Goal: Task Accomplishment & Management: Manage account settings

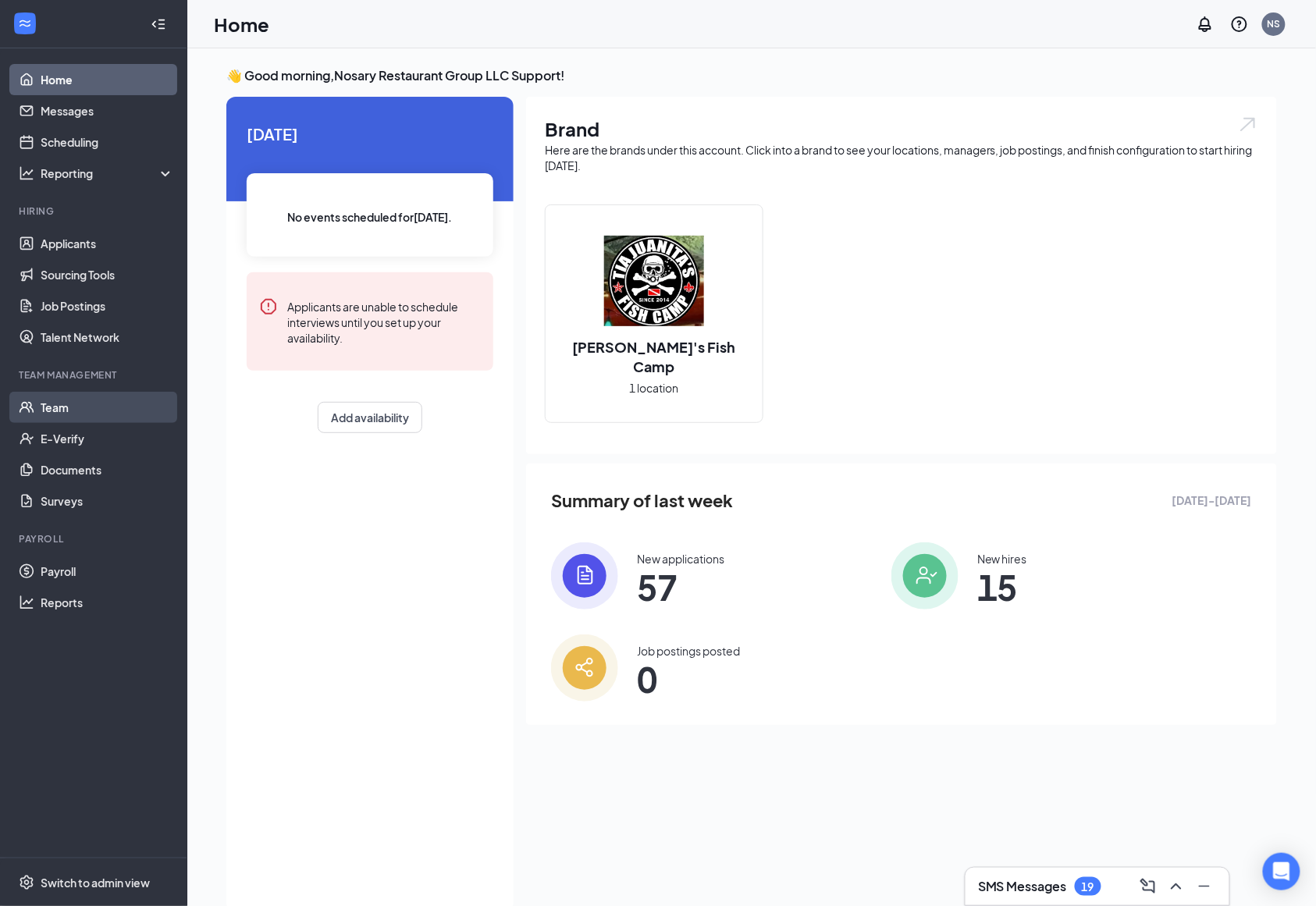
click at [66, 406] on link "Team" at bounding box center [107, 408] width 133 height 32
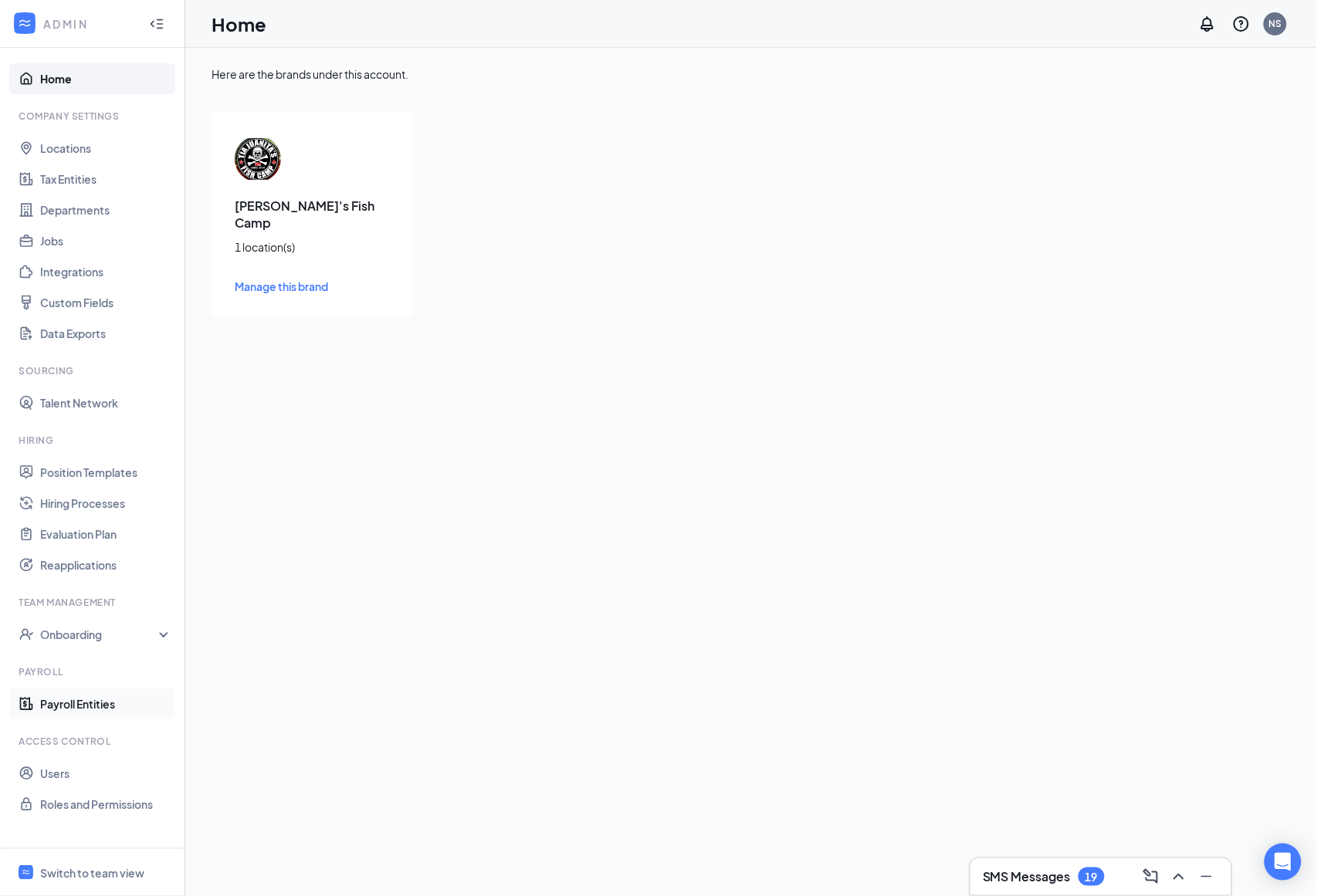
click at [111, 713] on link "Payroll Entities" at bounding box center [106, 704] width 132 height 31
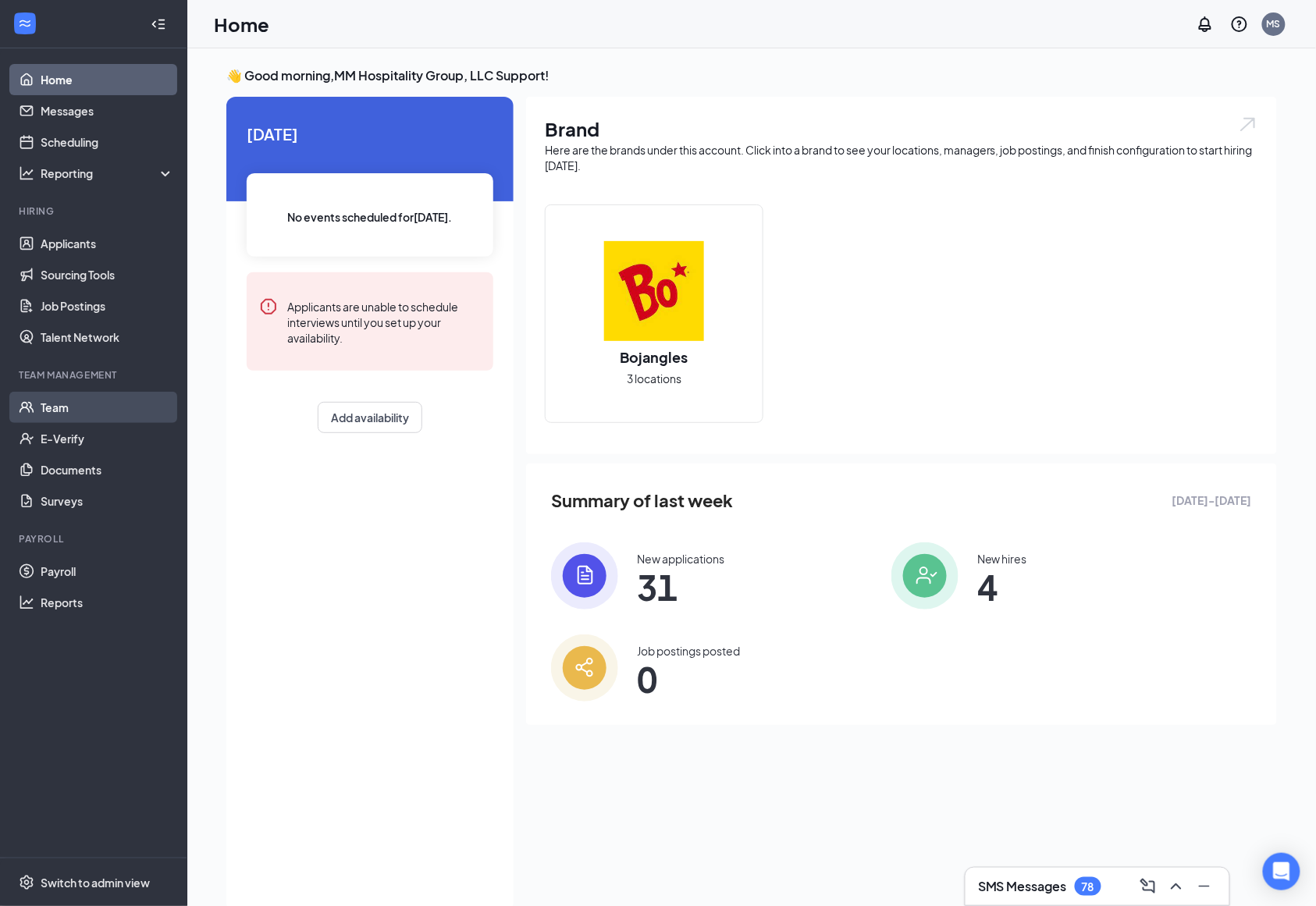
click at [62, 411] on link "Team" at bounding box center [107, 408] width 133 height 32
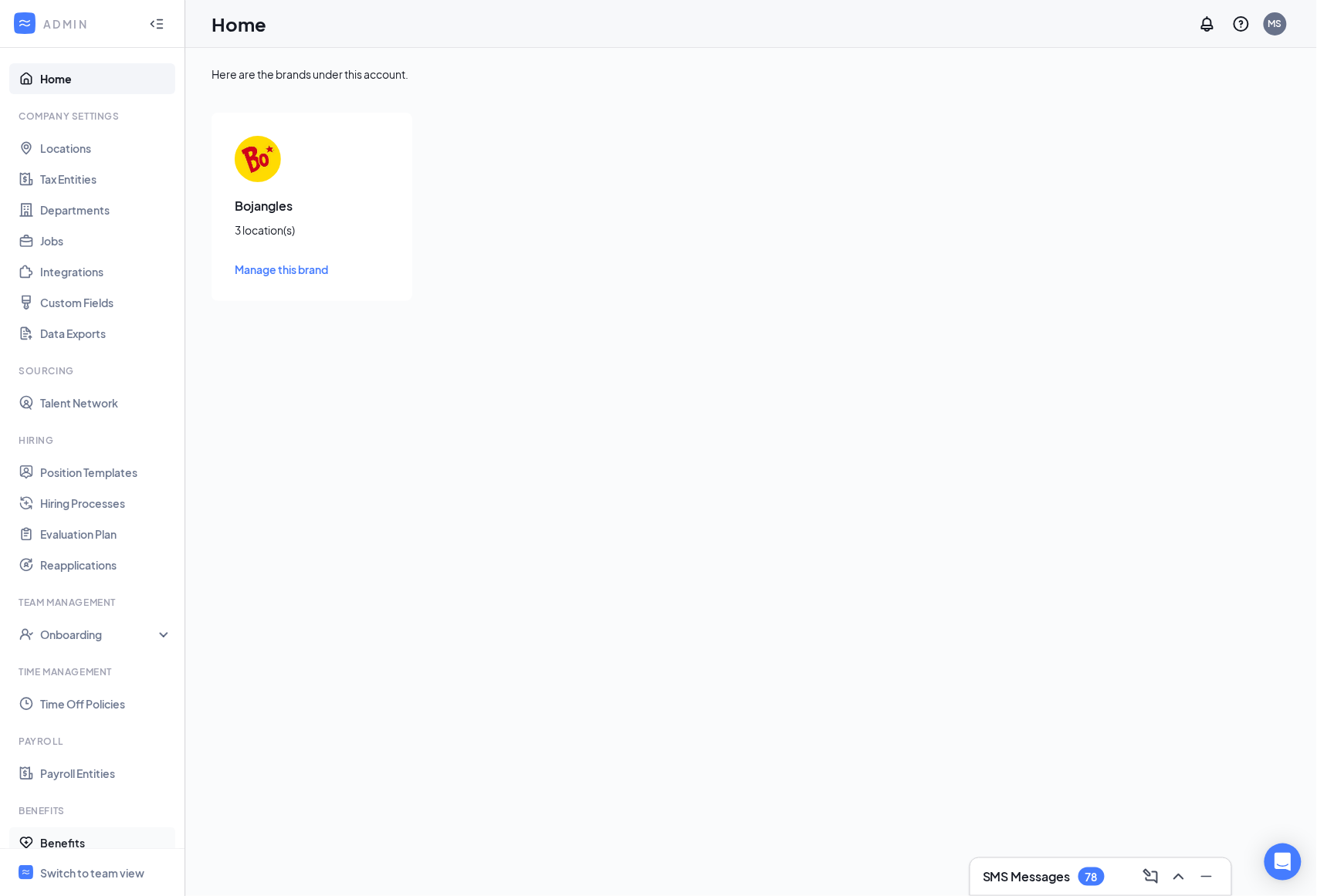
click at [113, 831] on link "Benefits" at bounding box center [106, 843] width 132 height 31
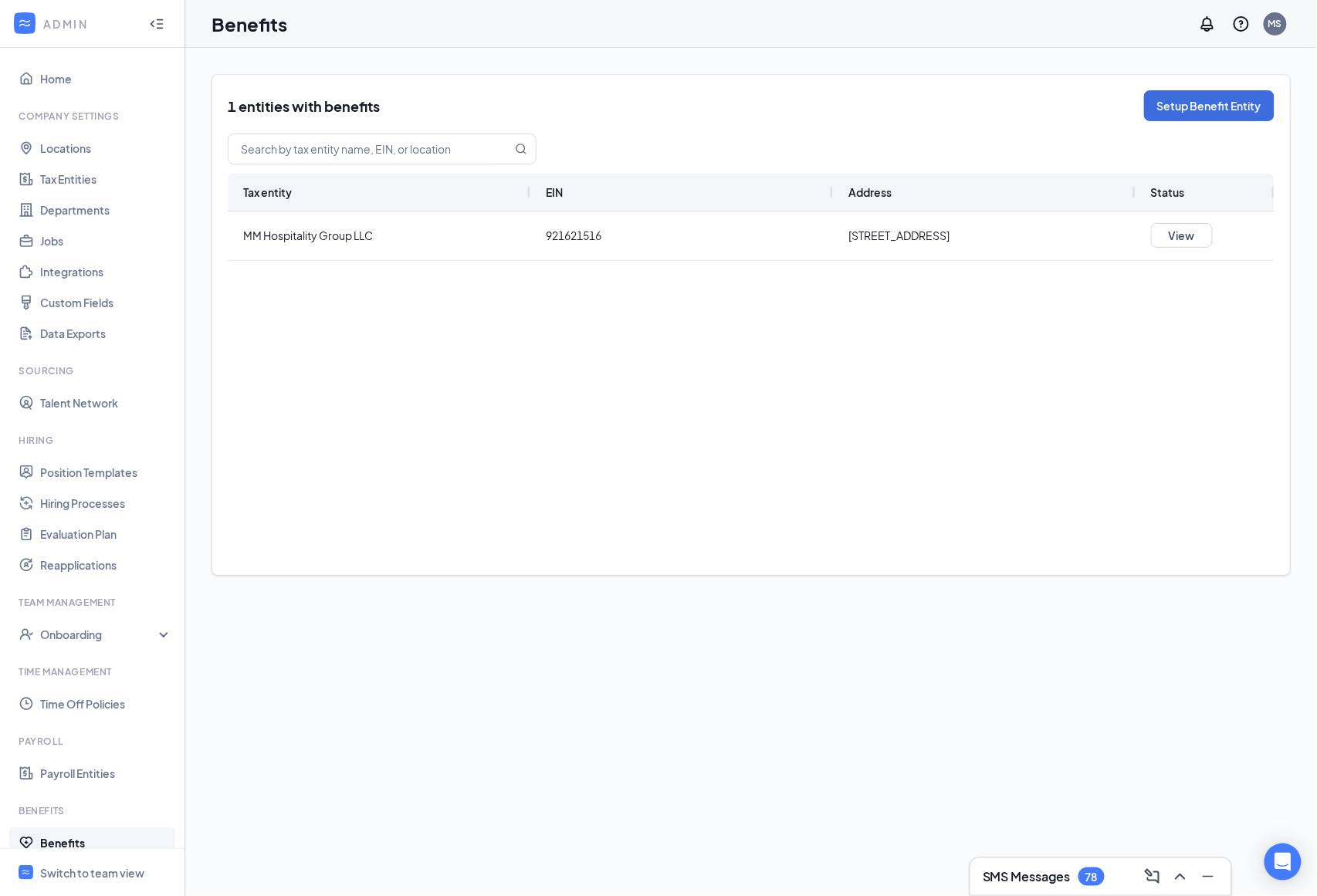
scroll to position [115, 0]
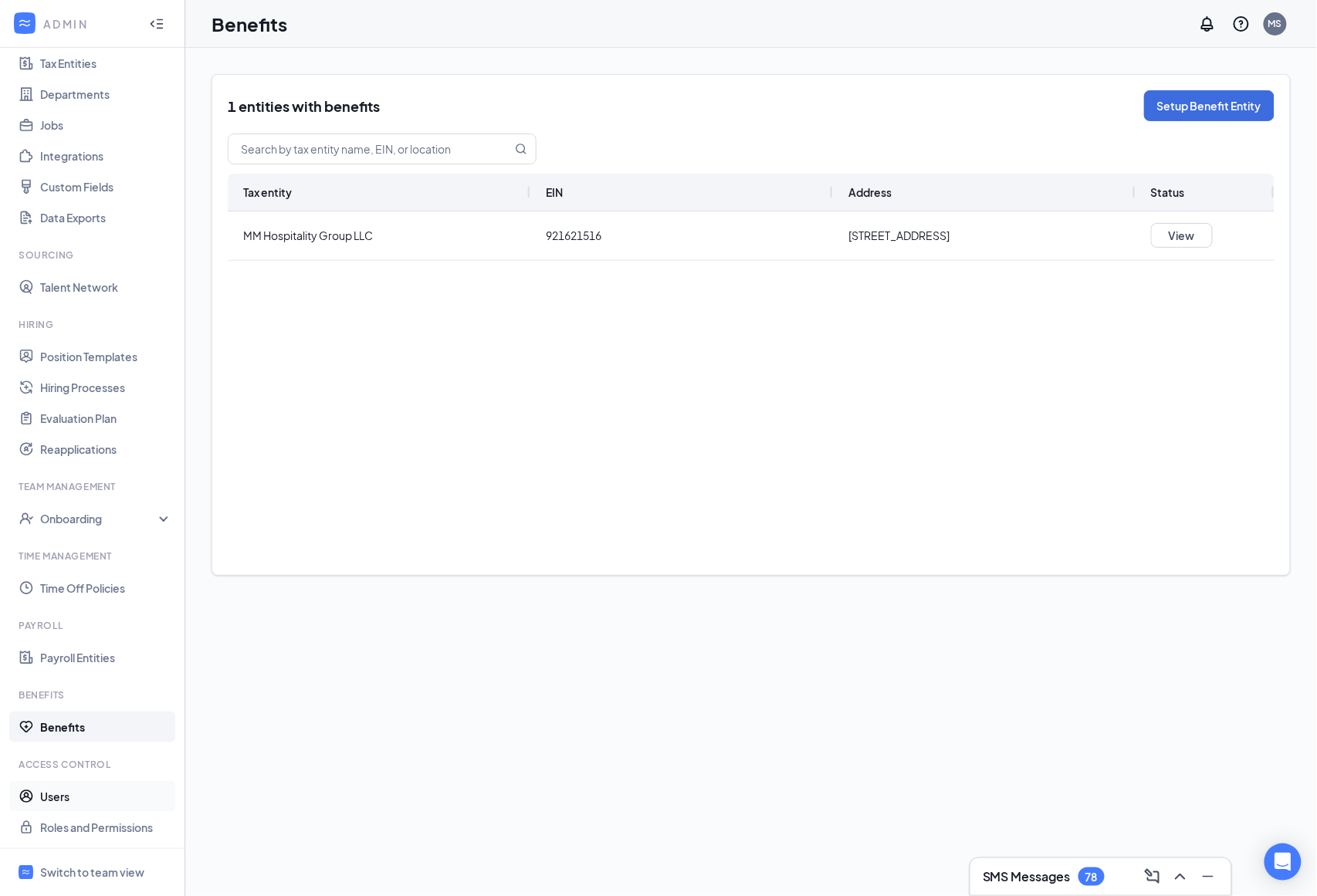
click at [105, 800] on link "Users" at bounding box center [106, 796] width 132 height 31
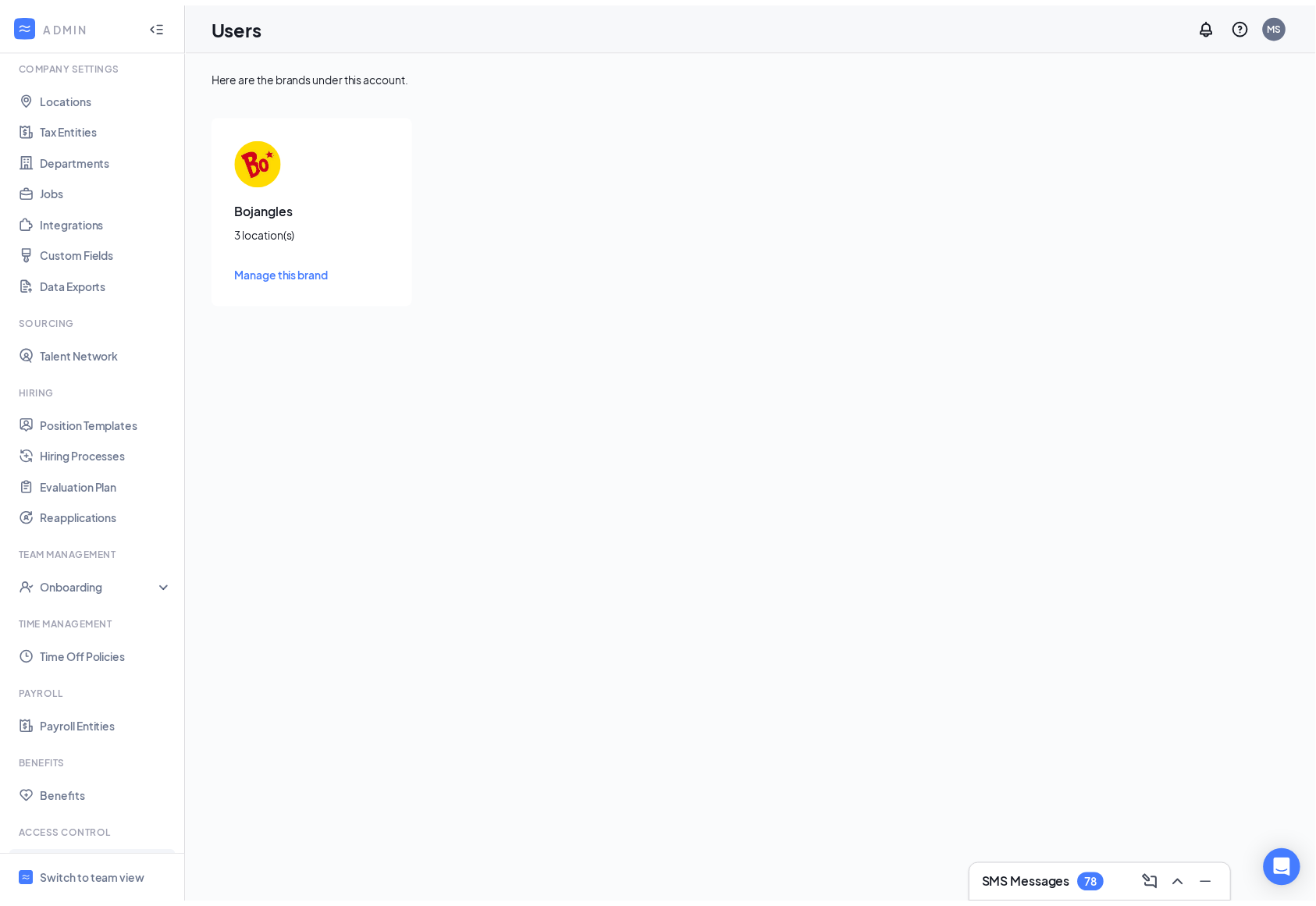
scroll to position [117, 0]
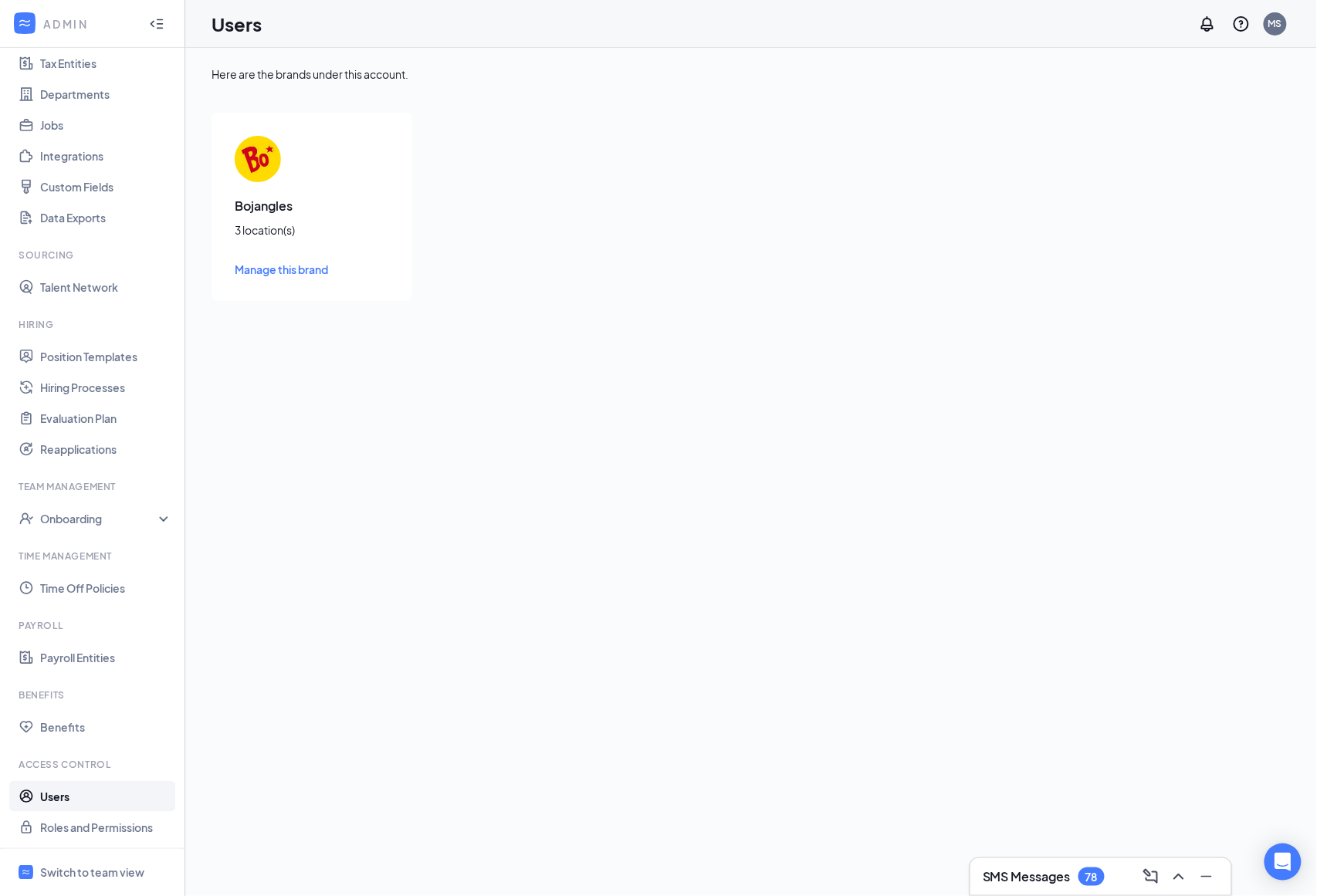
click at [80, 788] on link "Users" at bounding box center [106, 796] width 132 height 31
click at [67, 827] on link "Roles and Permissions" at bounding box center [106, 827] width 132 height 31
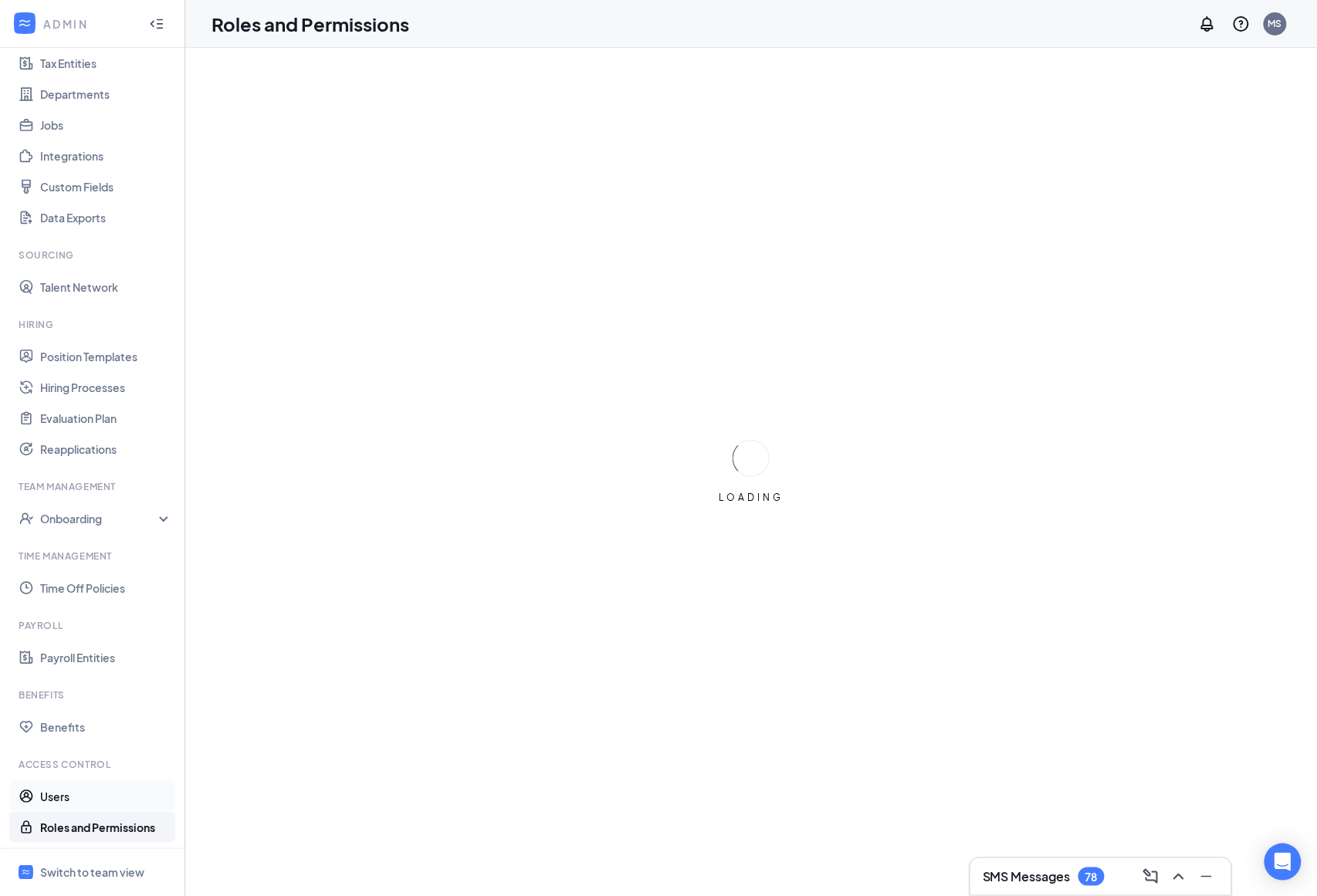
click at [78, 802] on link "Users" at bounding box center [106, 796] width 132 height 31
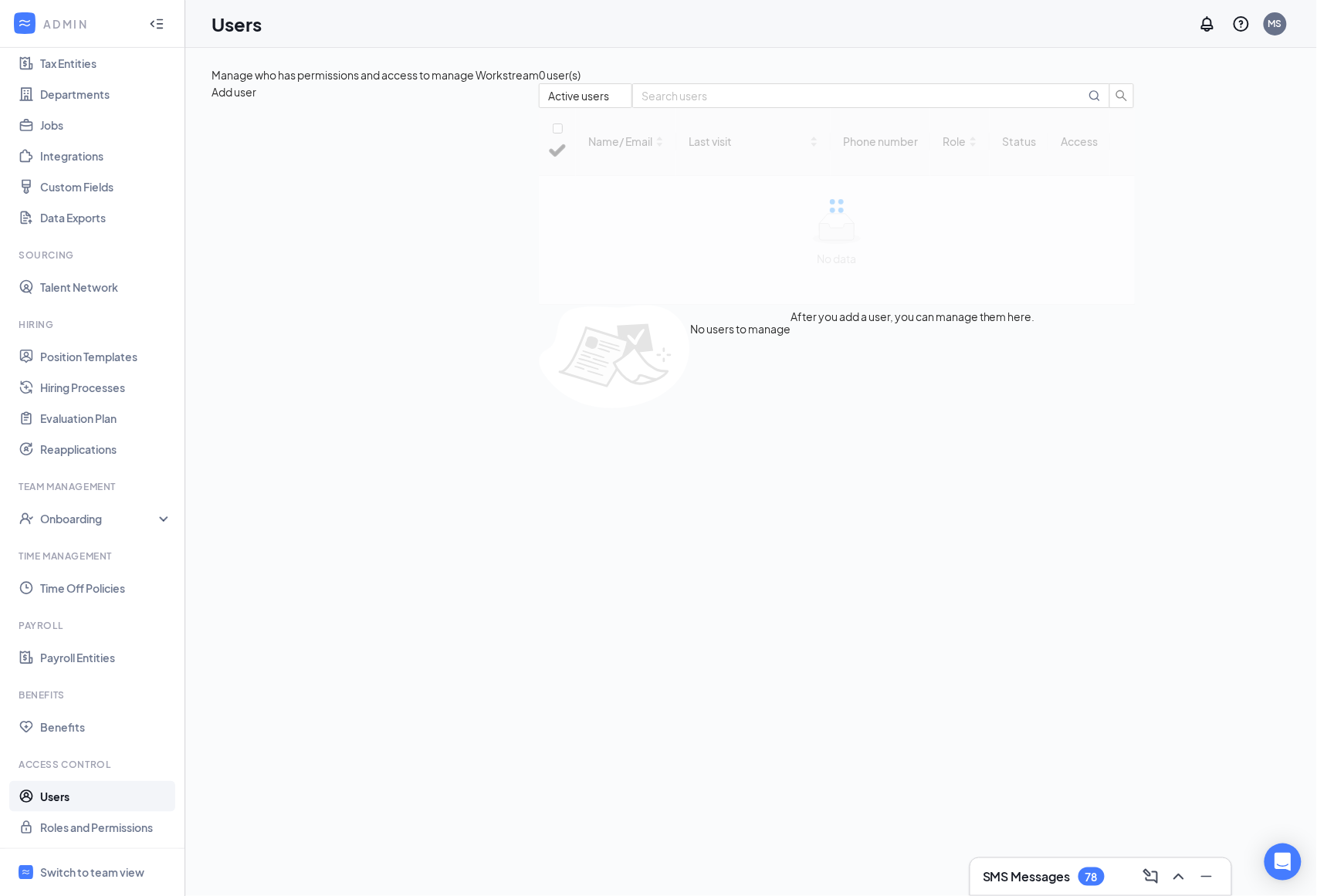
checkbox input "false"
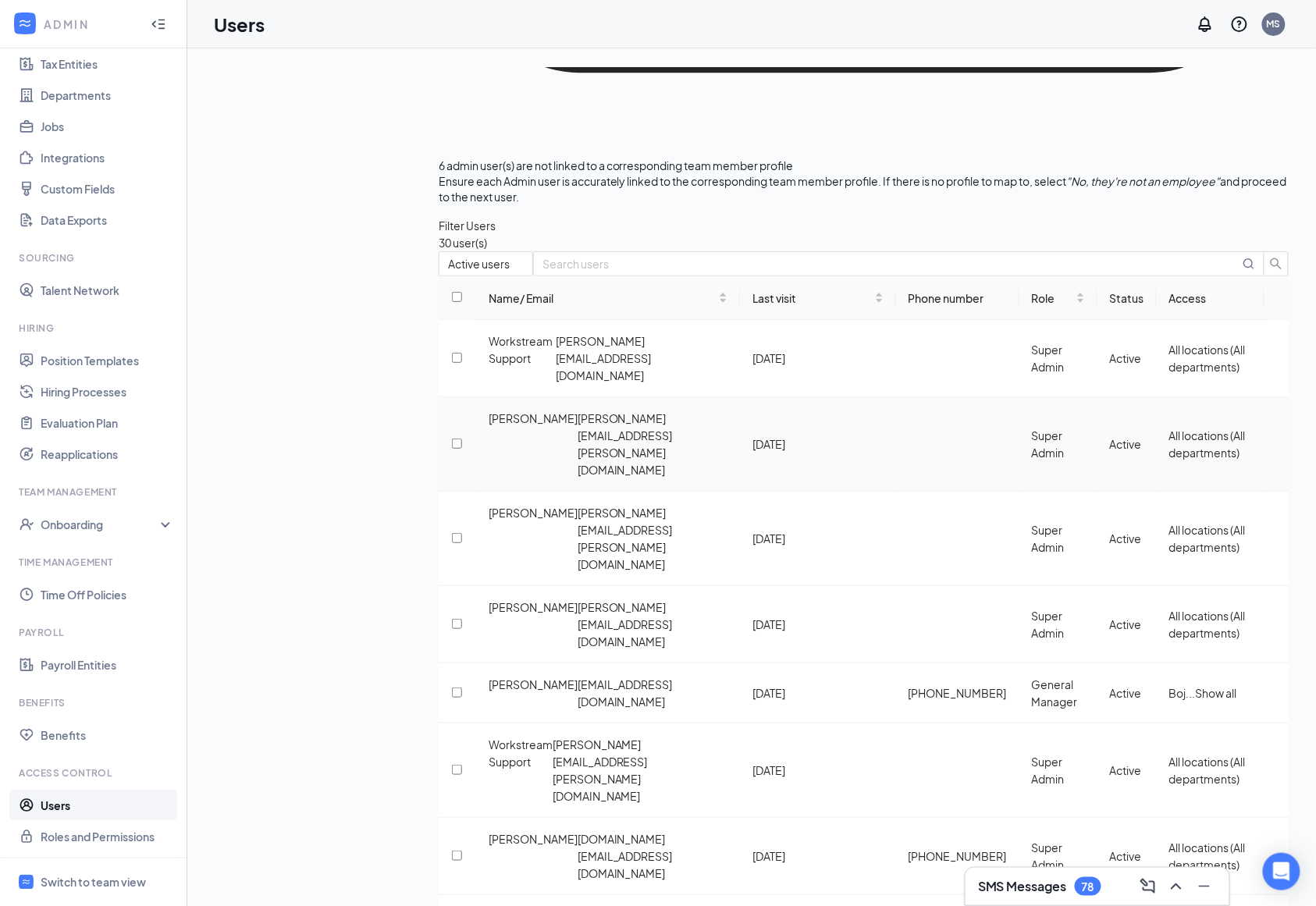
scroll to position [895, 0]
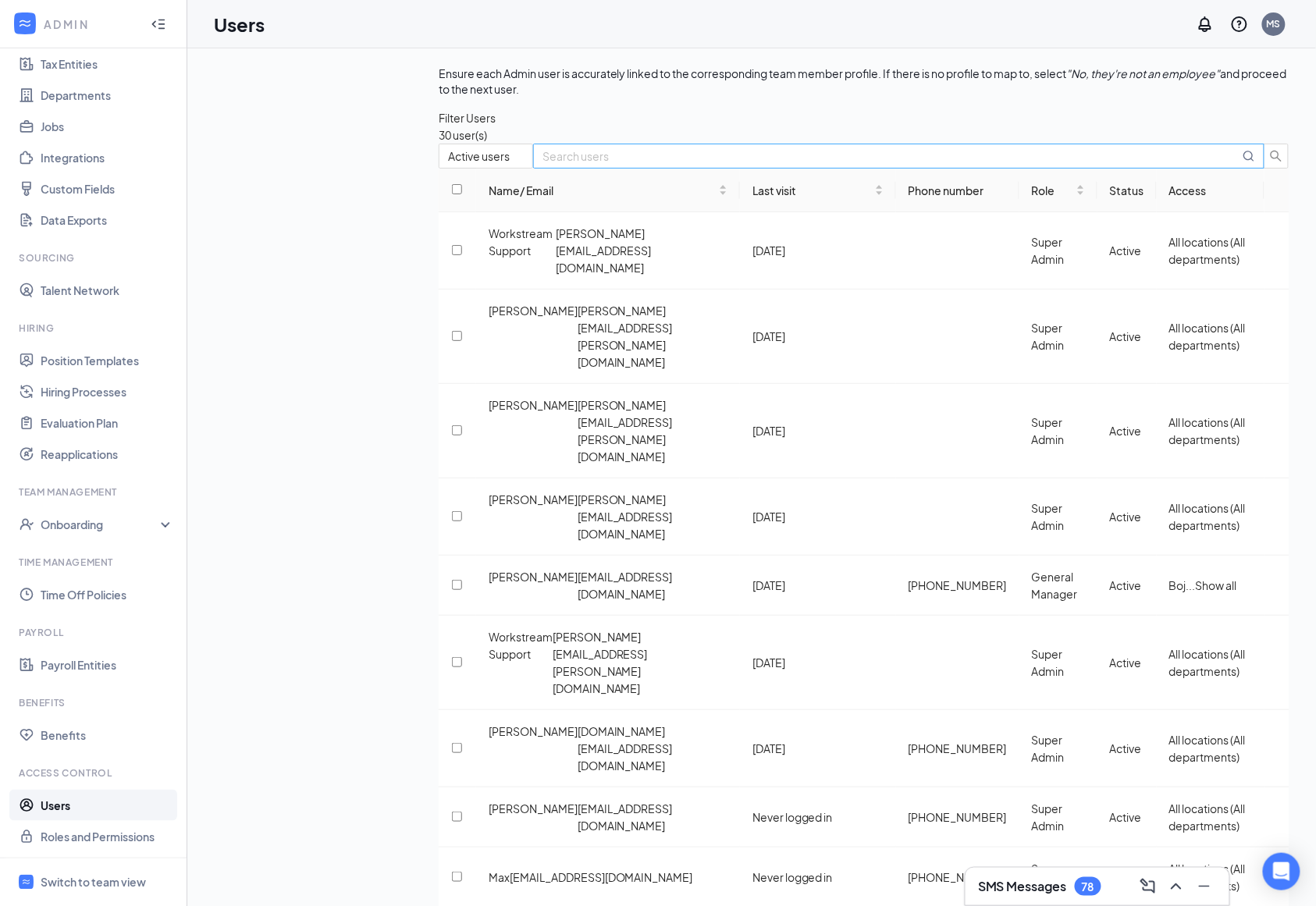
click at [704, 147] on input "text" at bounding box center [890, 156] width 697 height 18
type input "marco"
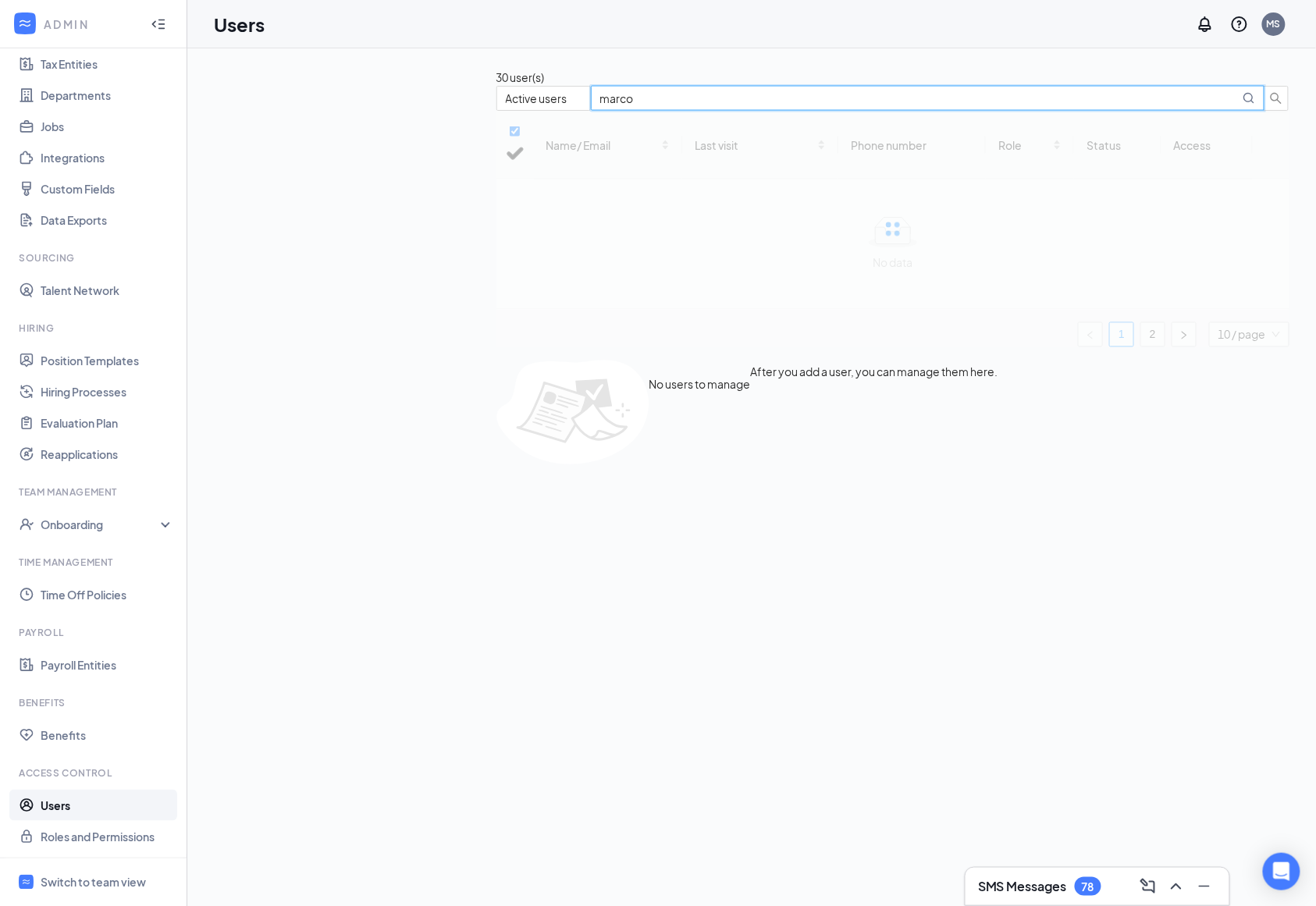
checkbox input "false"
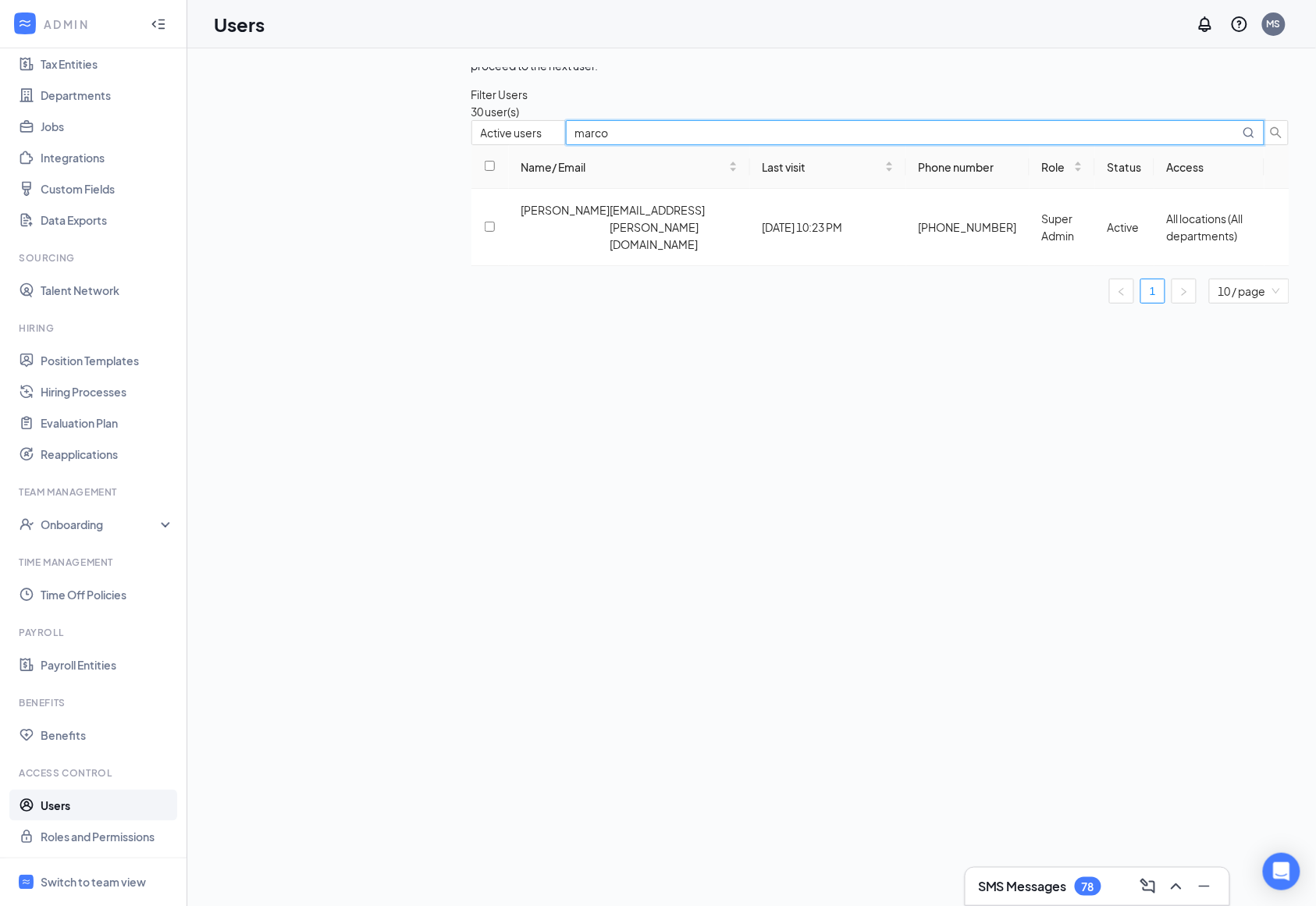
scroll to position [0, 0]
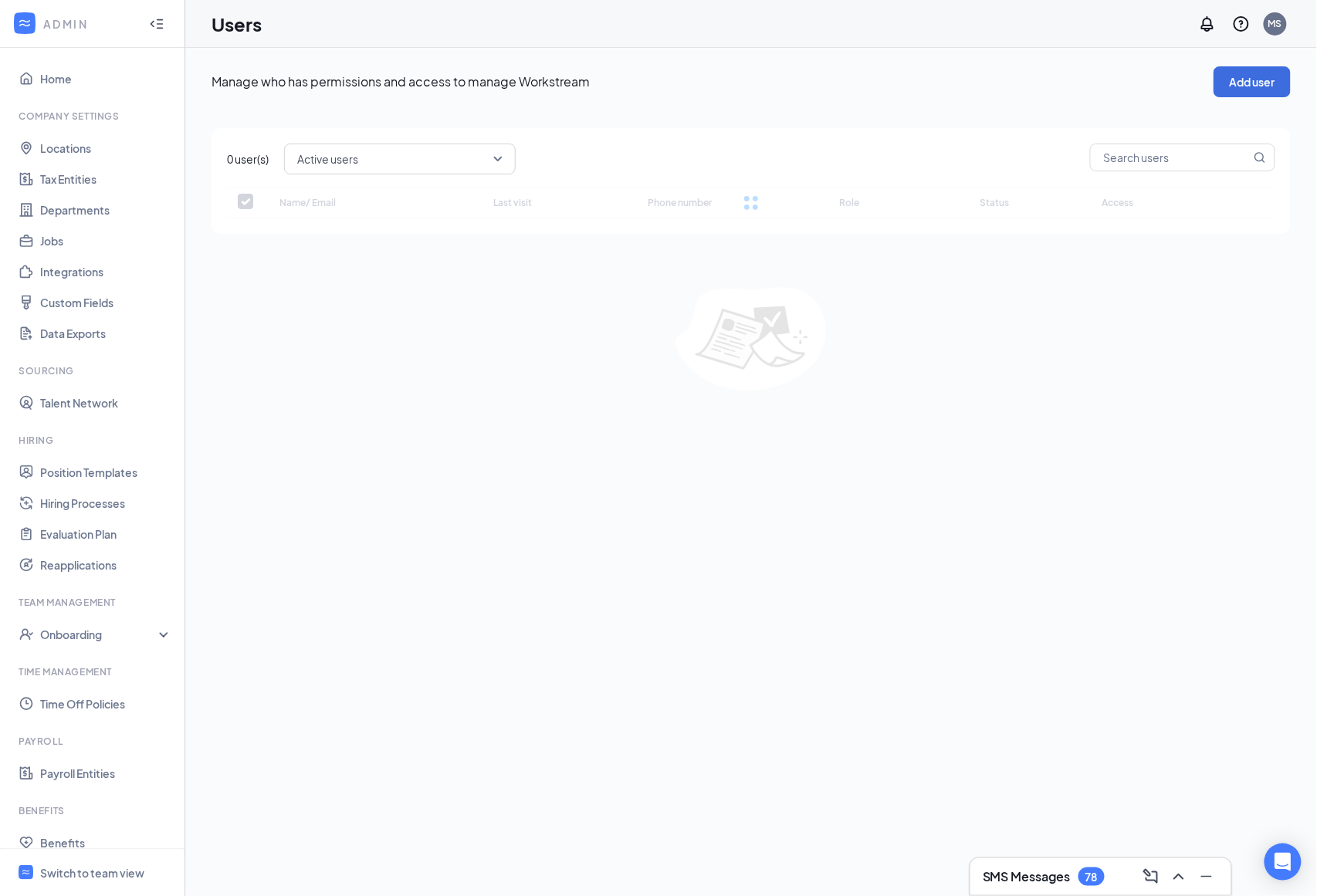
checkbox input "false"
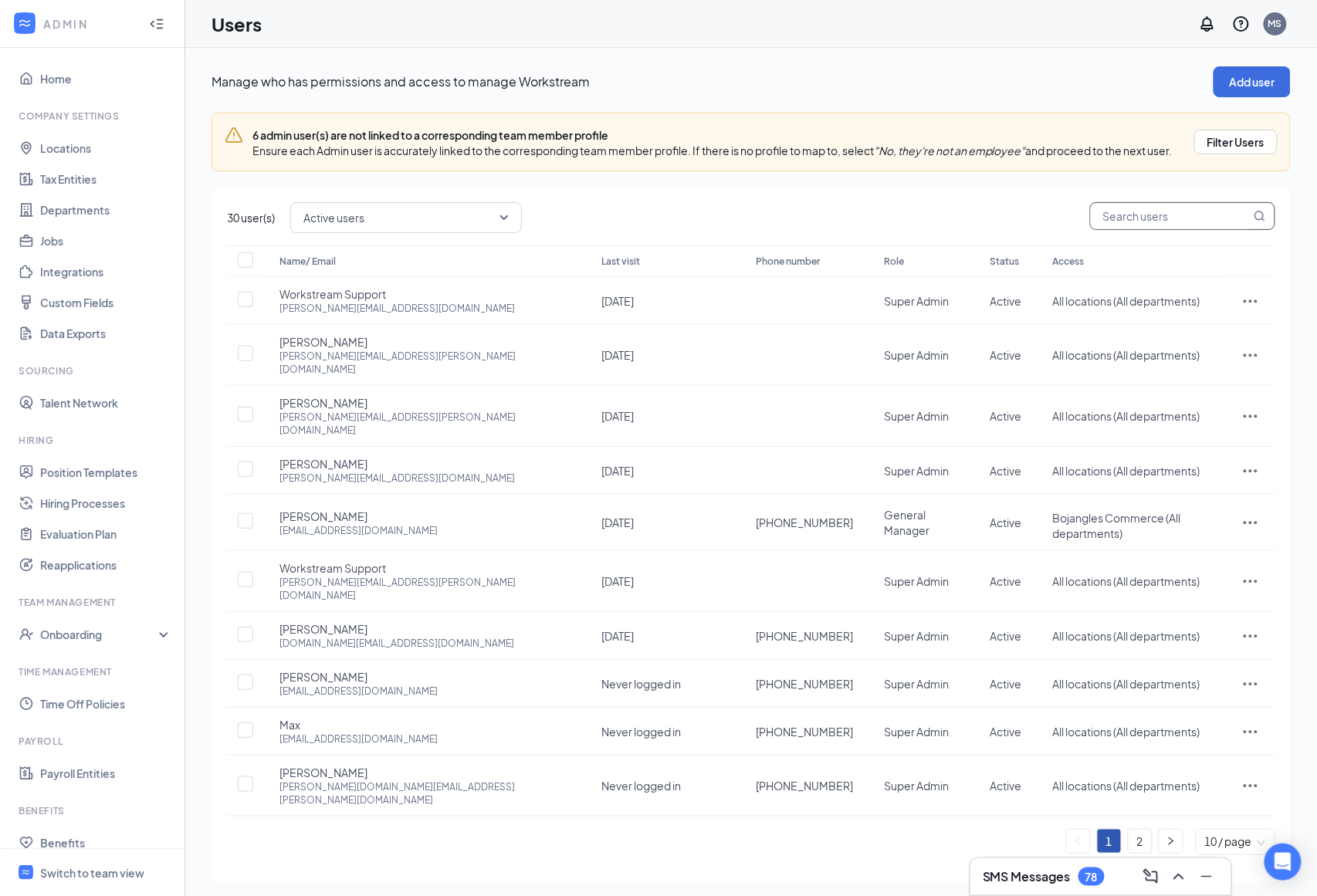
click at [1127, 229] on input "text" at bounding box center [1170, 216] width 160 height 26
type input "a"
type input "marco"
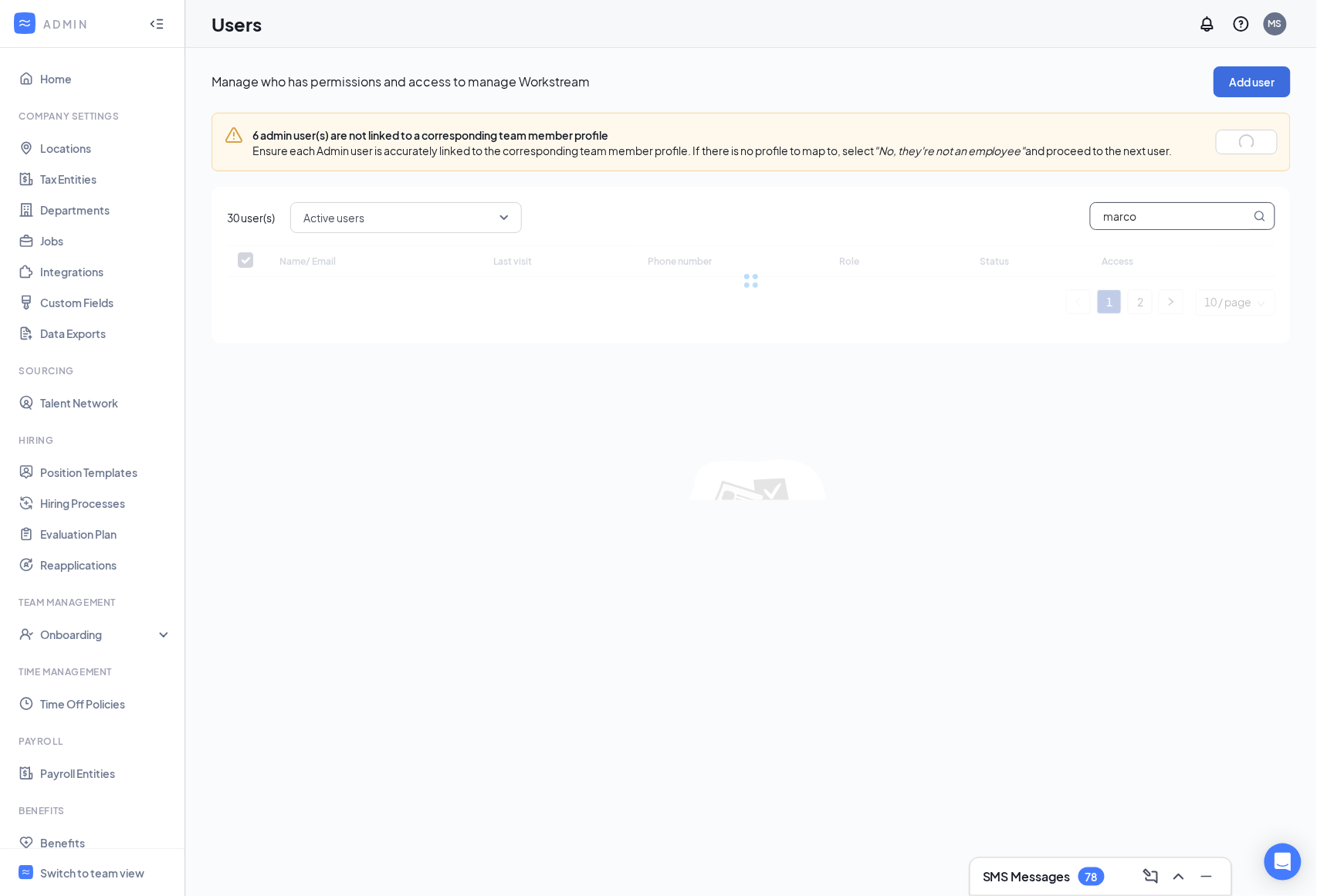
checkbox input "false"
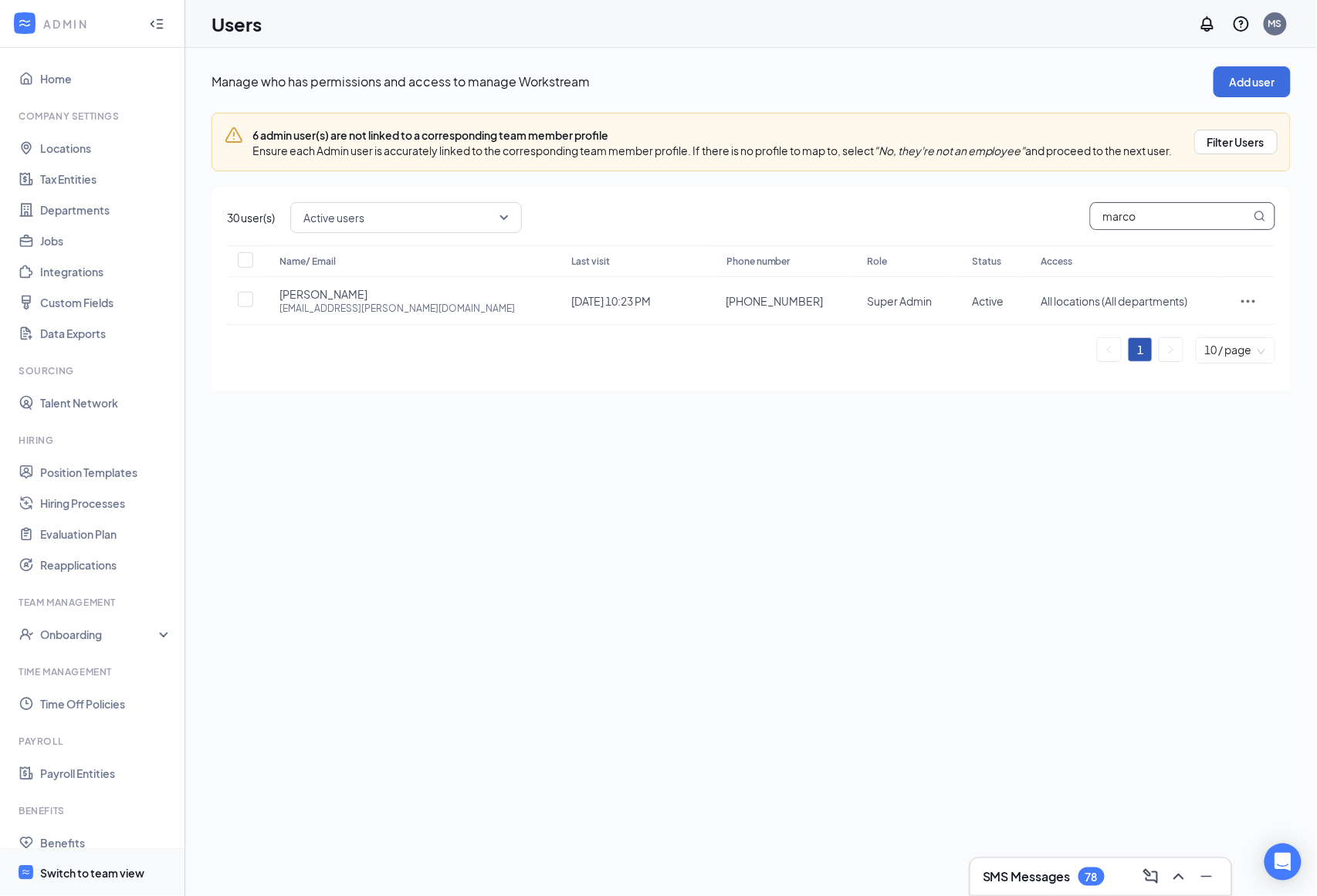
click at [99, 865] on div "Switch to team view" at bounding box center [92, 873] width 104 height 16
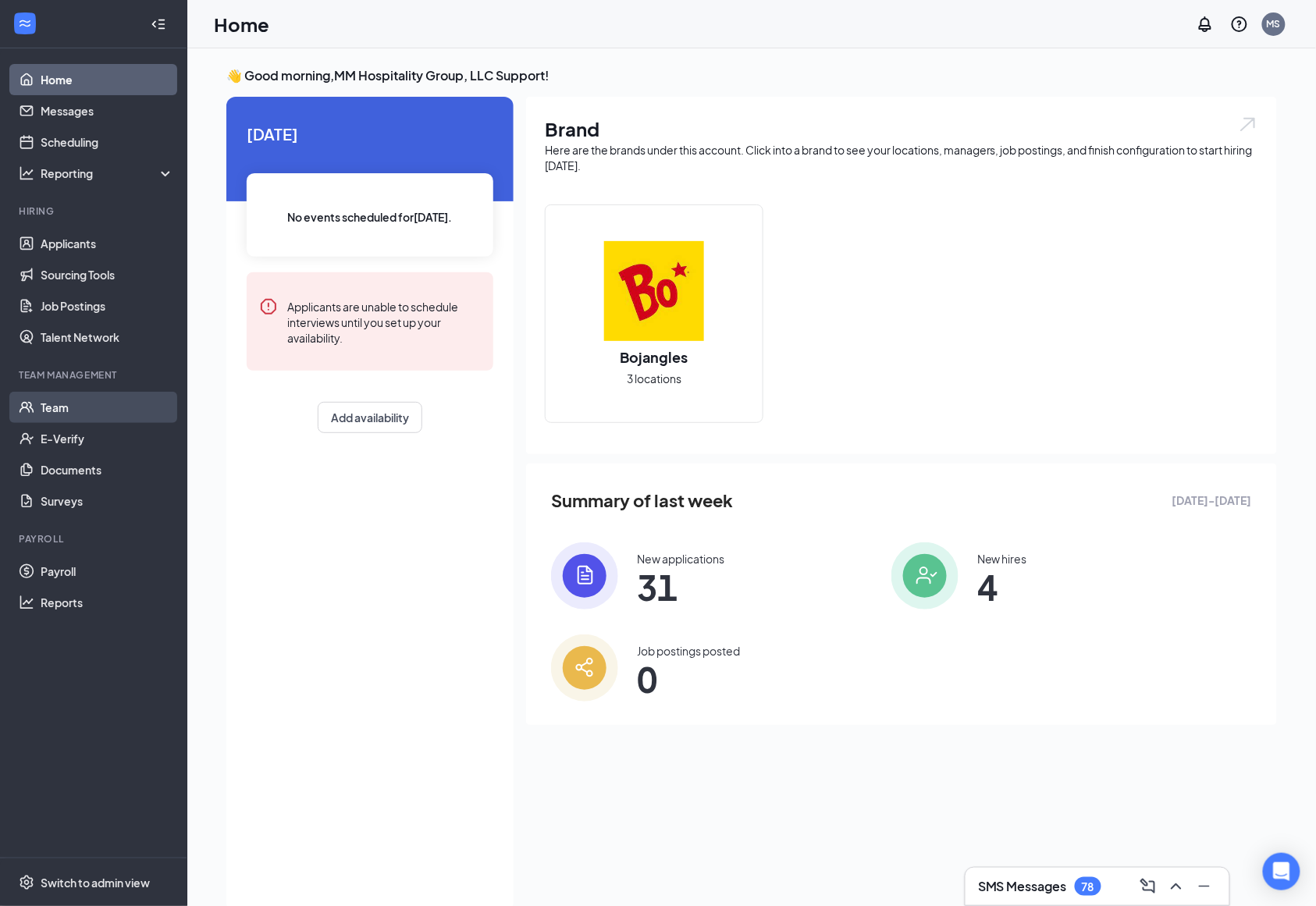
click at [104, 407] on link "Team" at bounding box center [107, 408] width 133 height 32
